Goal: Transaction & Acquisition: Purchase product/service

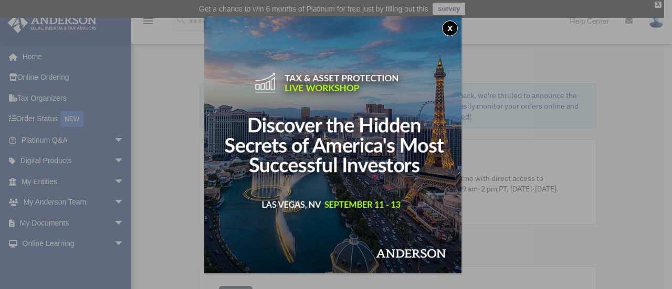
click at [497, 179] on div "x" at bounding box center [336, 144] width 672 height 289
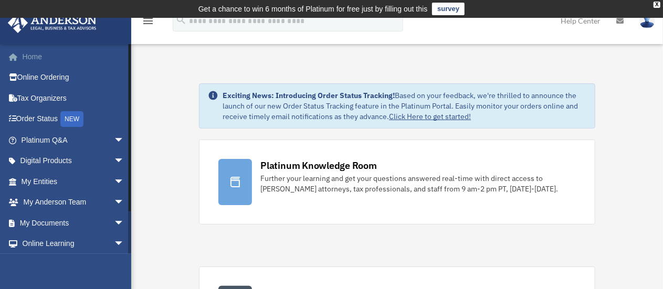
click at [41, 57] on link "Home" at bounding box center [73, 56] width 133 height 21
click at [58, 76] on link "Online Ordering" at bounding box center [73, 77] width 133 height 21
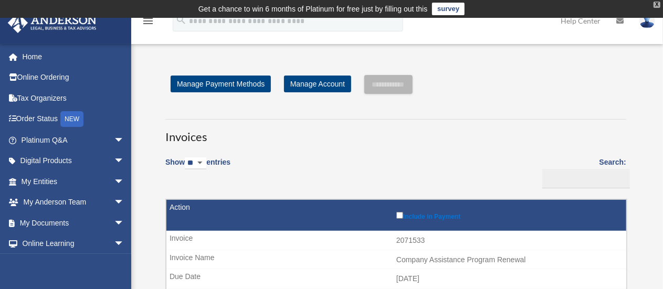
click at [657, 5] on div "X" at bounding box center [657, 5] width 7 height 6
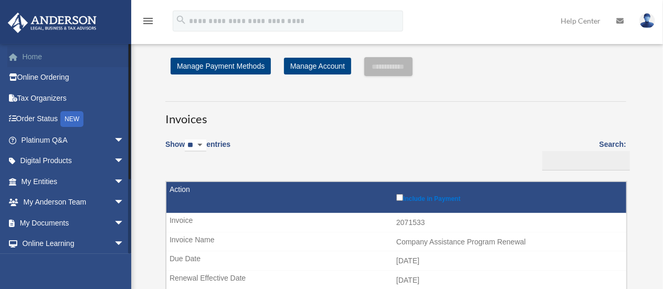
click at [36, 53] on link "Home" at bounding box center [73, 56] width 133 height 21
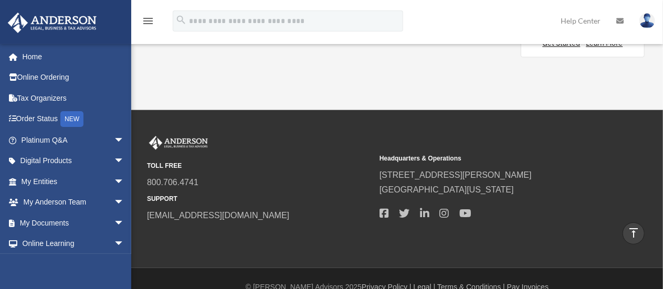
scroll to position [1205, 0]
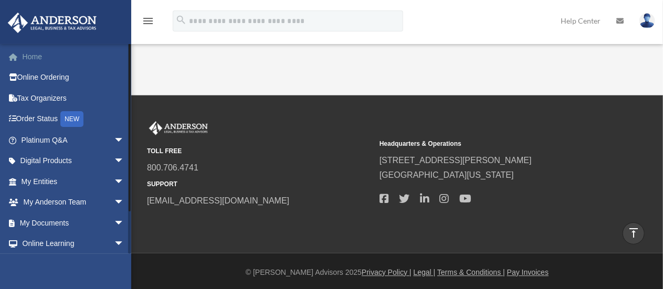
click at [36, 57] on link "Home" at bounding box center [73, 56] width 133 height 21
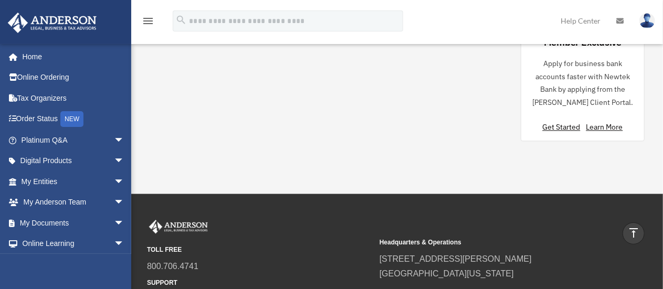
scroll to position [1114, 0]
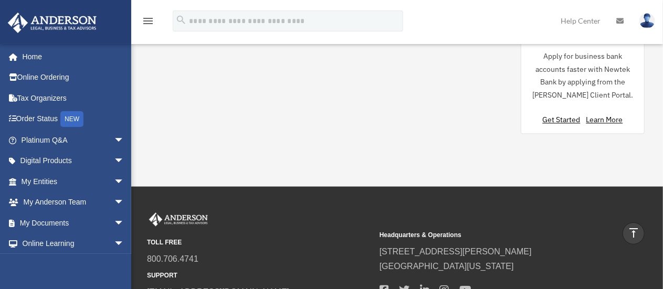
click at [646, 18] on img at bounding box center [648, 20] width 16 height 15
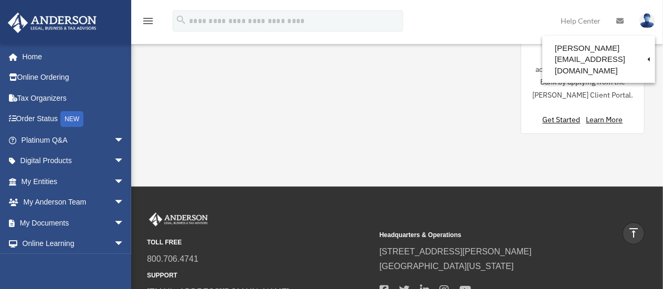
click at [646, 18] on img at bounding box center [648, 20] width 16 height 15
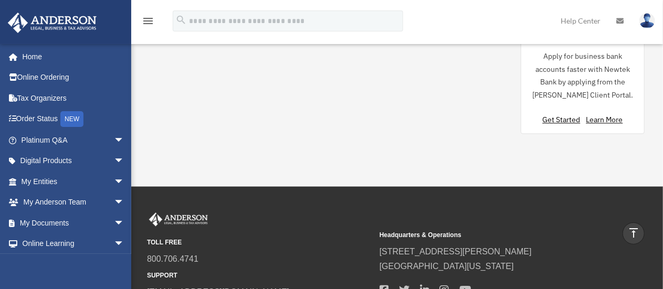
click at [646, 18] on img at bounding box center [648, 20] width 16 height 15
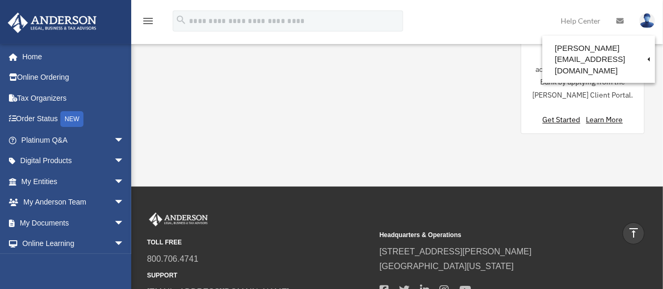
click at [589, 23] on link "Help Center" at bounding box center [581, 20] width 56 height 41
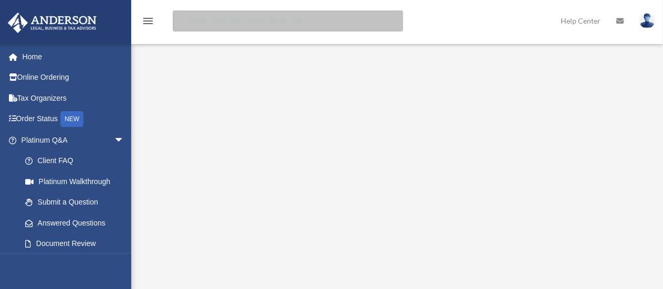
click at [210, 22] on input "search" at bounding box center [288, 21] width 231 height 21
type input "**********"
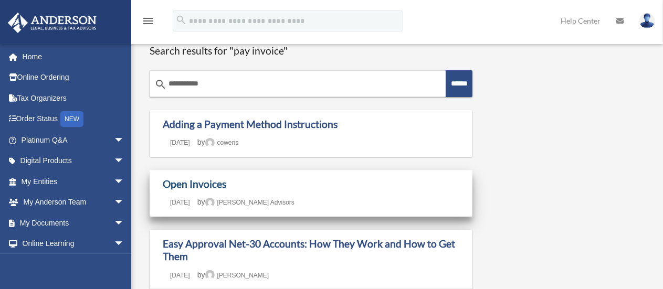
click at [190, 186] on link "Open Invoices" at bounding box center [195, 184] width 64 height 12
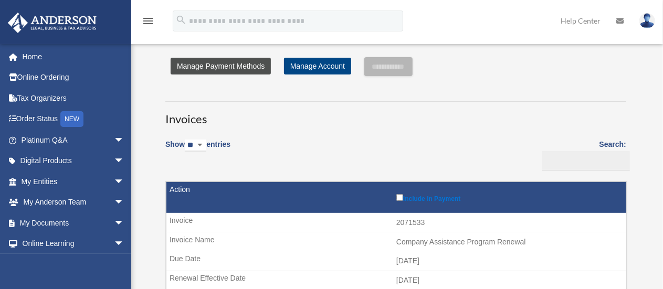
click at [218, 63] on link "Manage Payment Methods" at bounding box center [221, 66] width 100 height 17
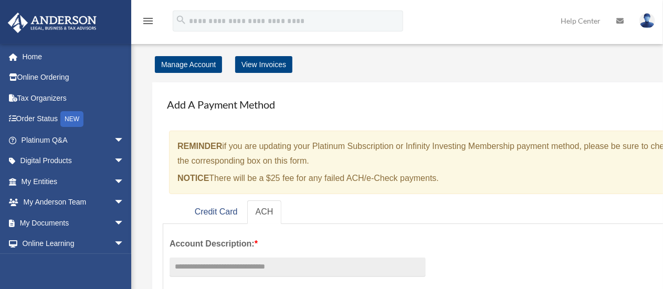
click at [263, 59] on link "View Invoices" at bounding box center [263, 64] width 57 height 17
